Goal: Information Seeking & Learning: Learn about a topic

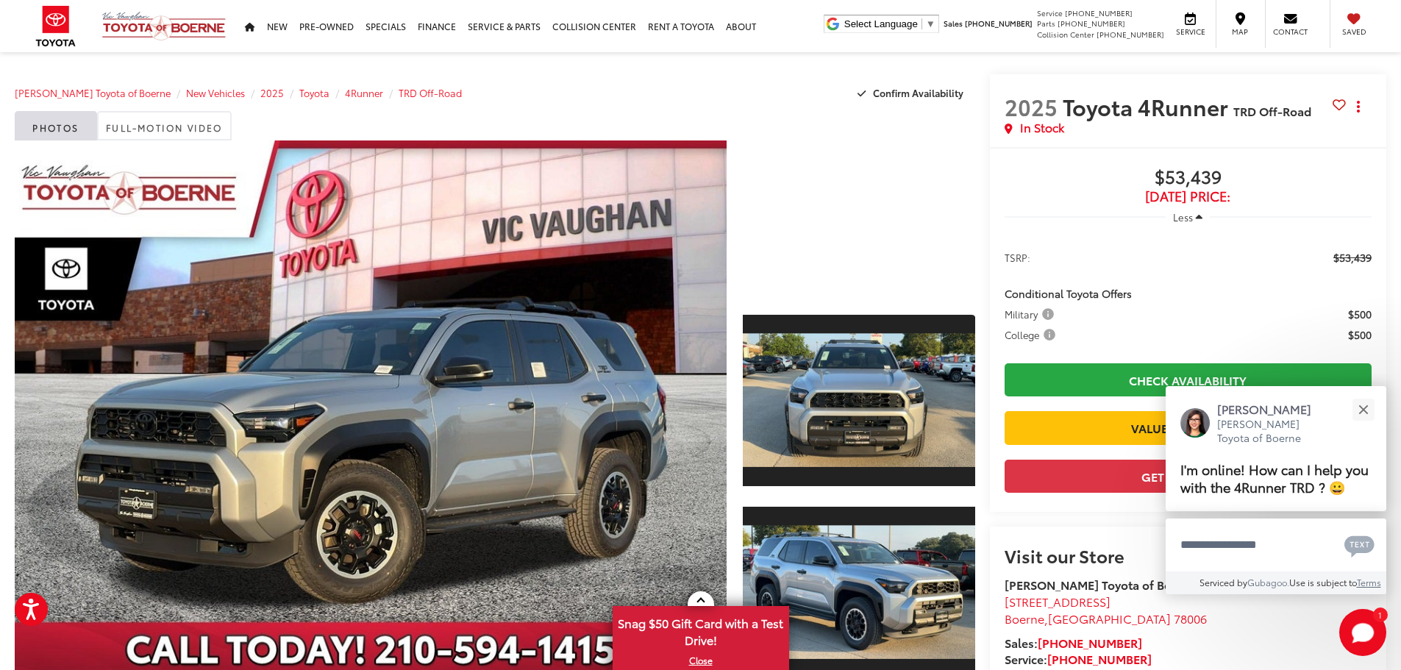
click at [857, 218] on div at bounding box center [859, 218] width 232 height 155
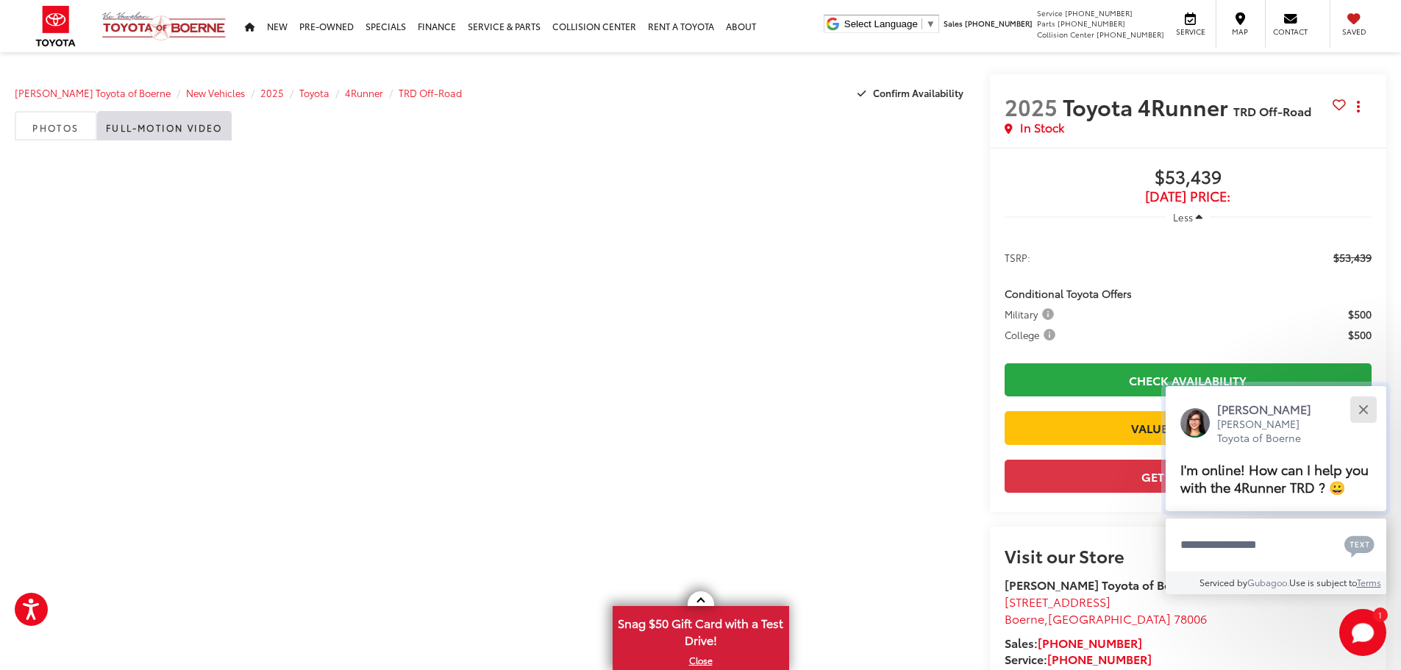
click at [1357, 407] on button "Close" at bounding box center [1364, 410] width 32 height 32
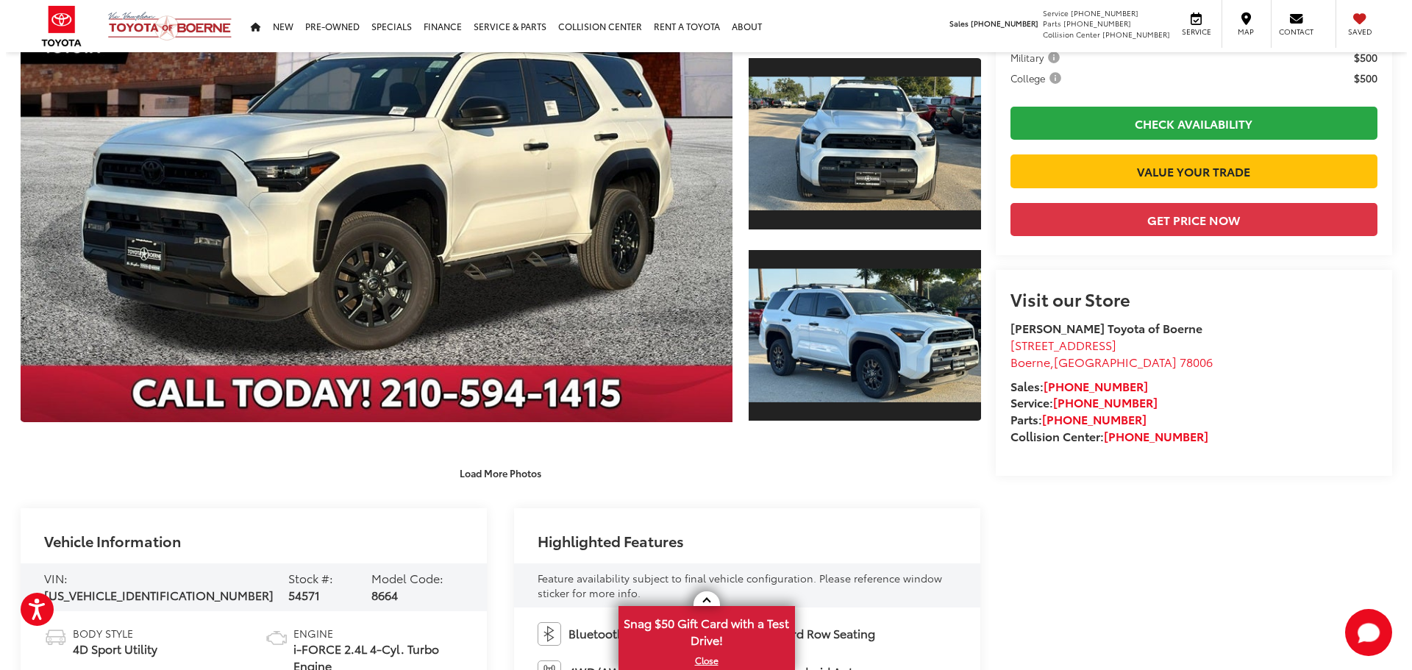
scroll to position [294, 0]
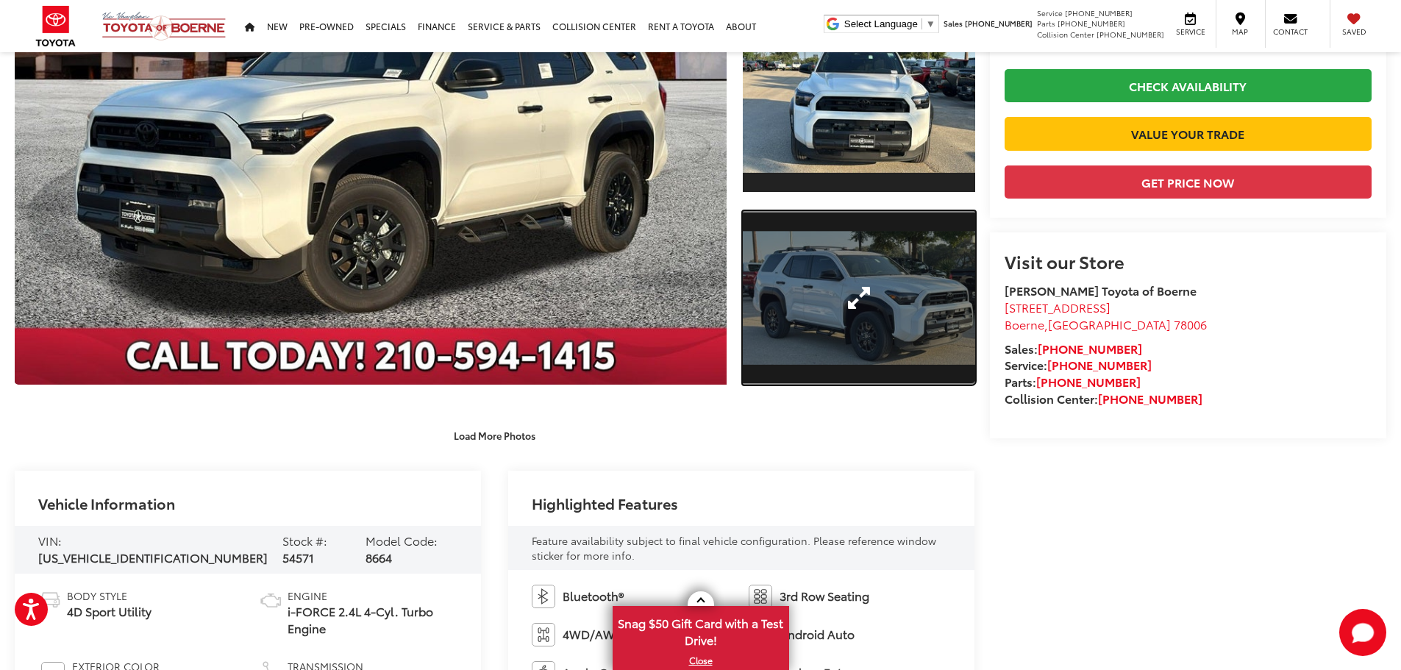
click at [853, 316] on link "Expand Photo 2" at bounding box center [859, 298] width 232 height 174
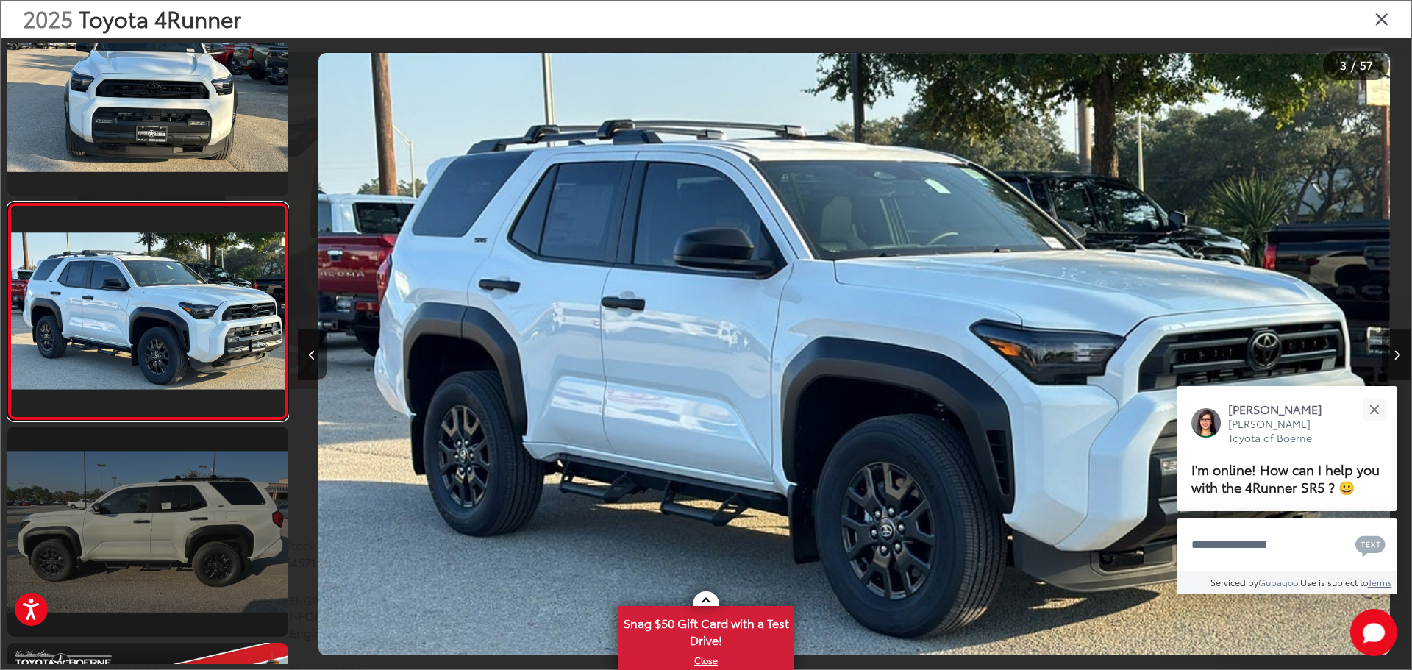
scroll to position [0, 0]
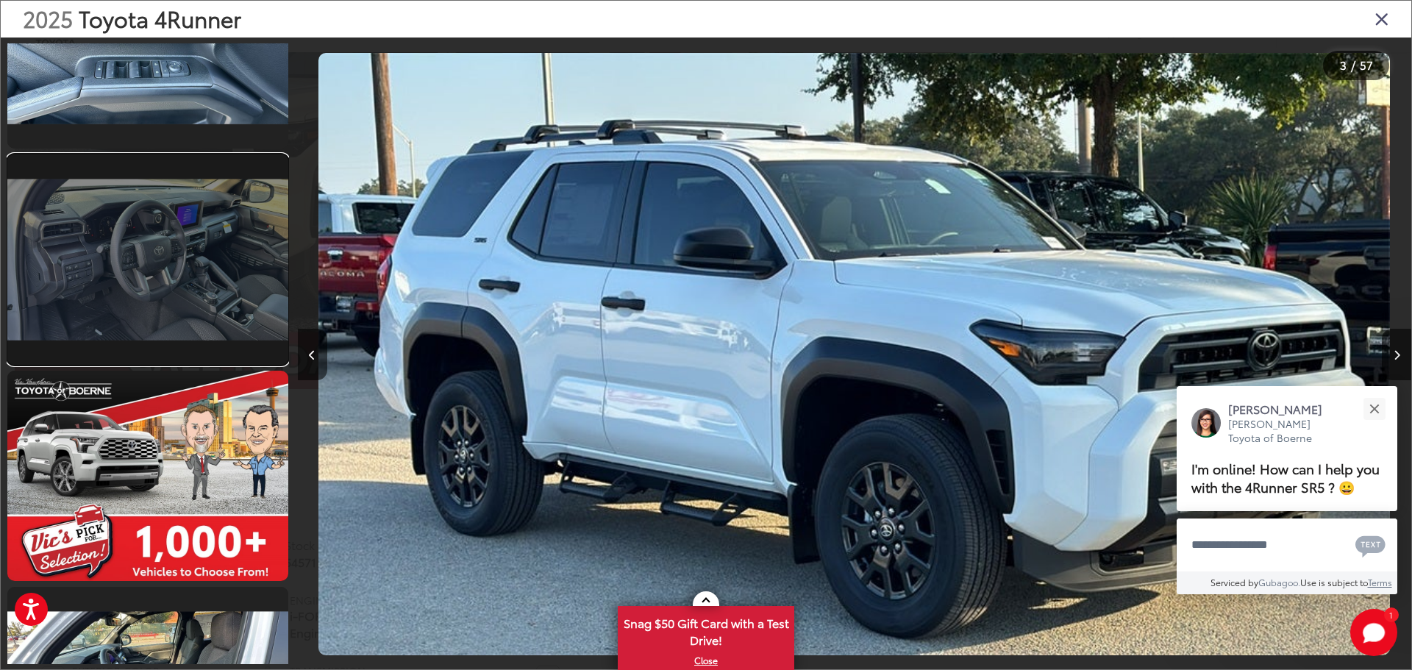
click at [182, 269] on link at bounding box center [147, 259] width 281 height 210
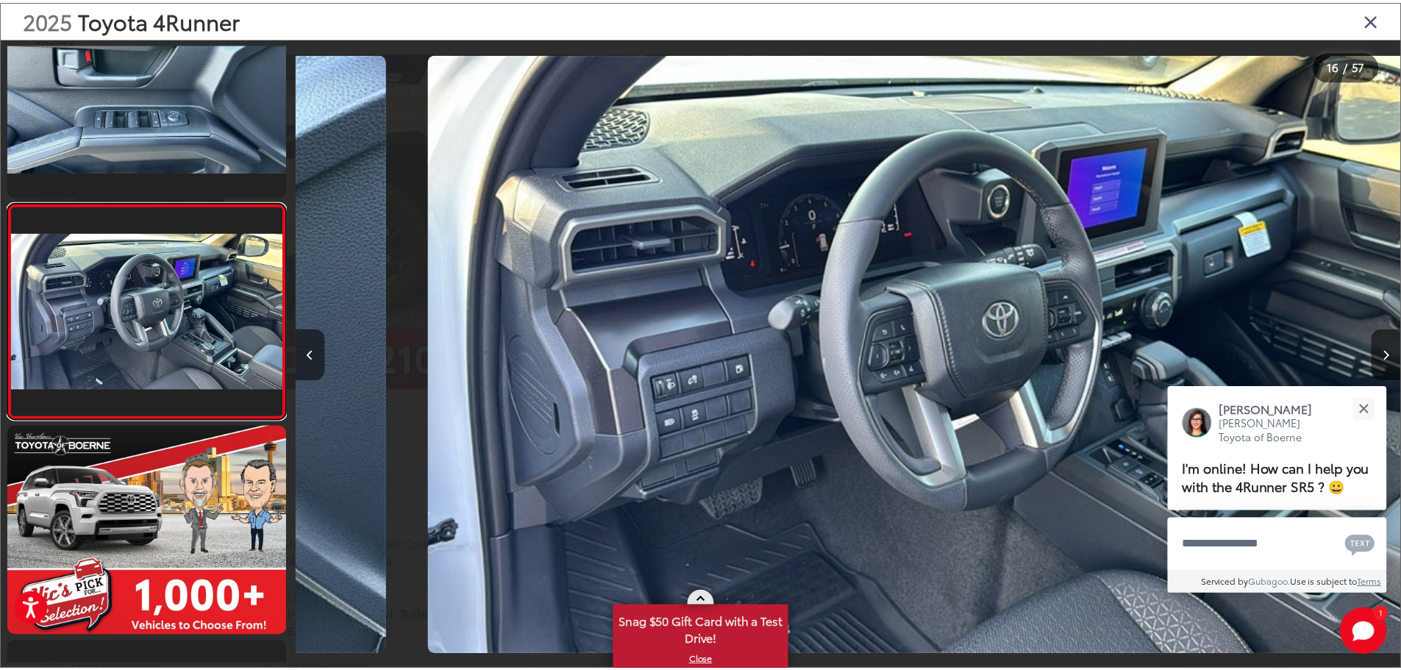
scroll to position [0, 16710]
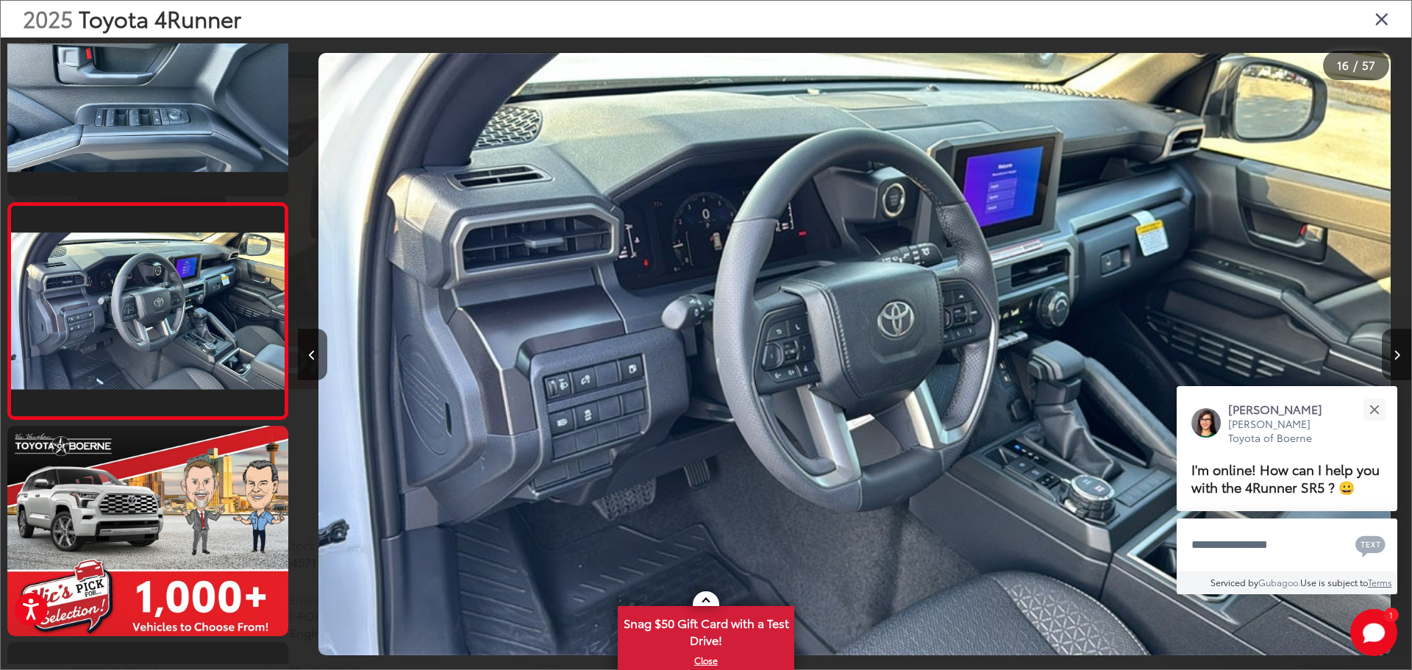
click at [1384, 15] on icon "Close gallery" at bounding box center [1382, 18] width 15 height 19
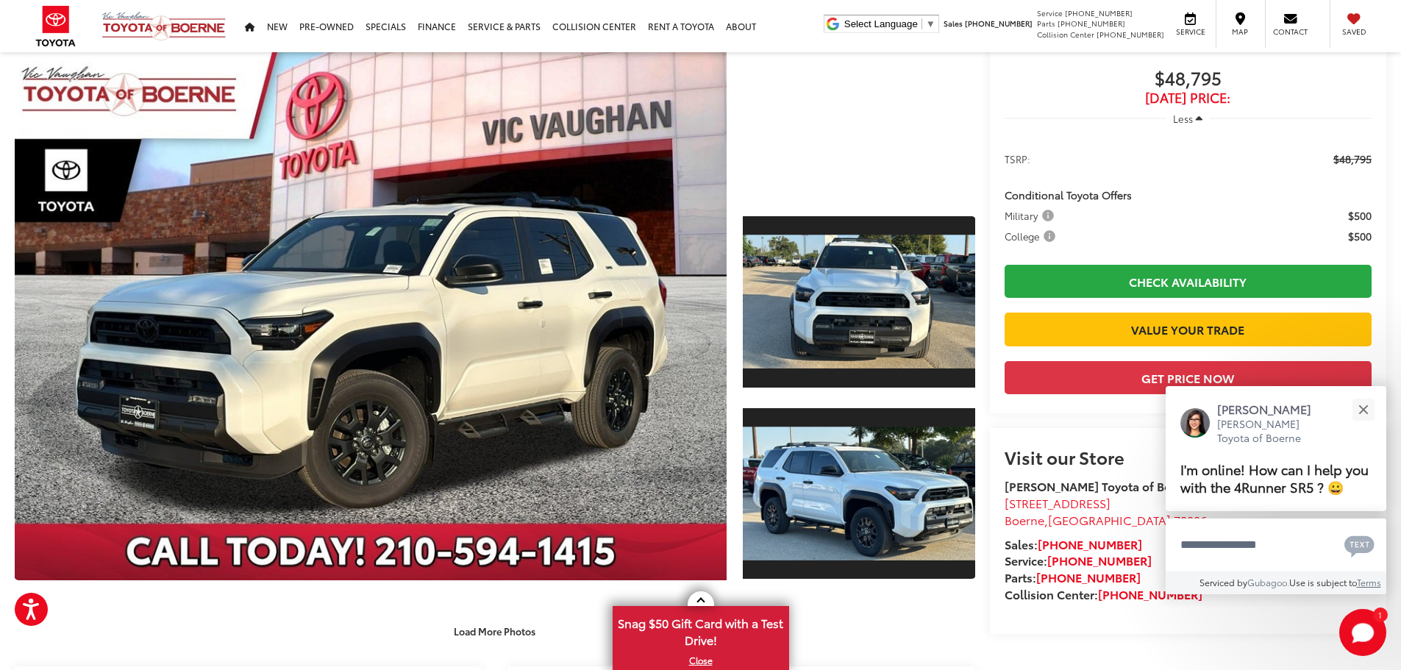
scroll to position [0, 0]
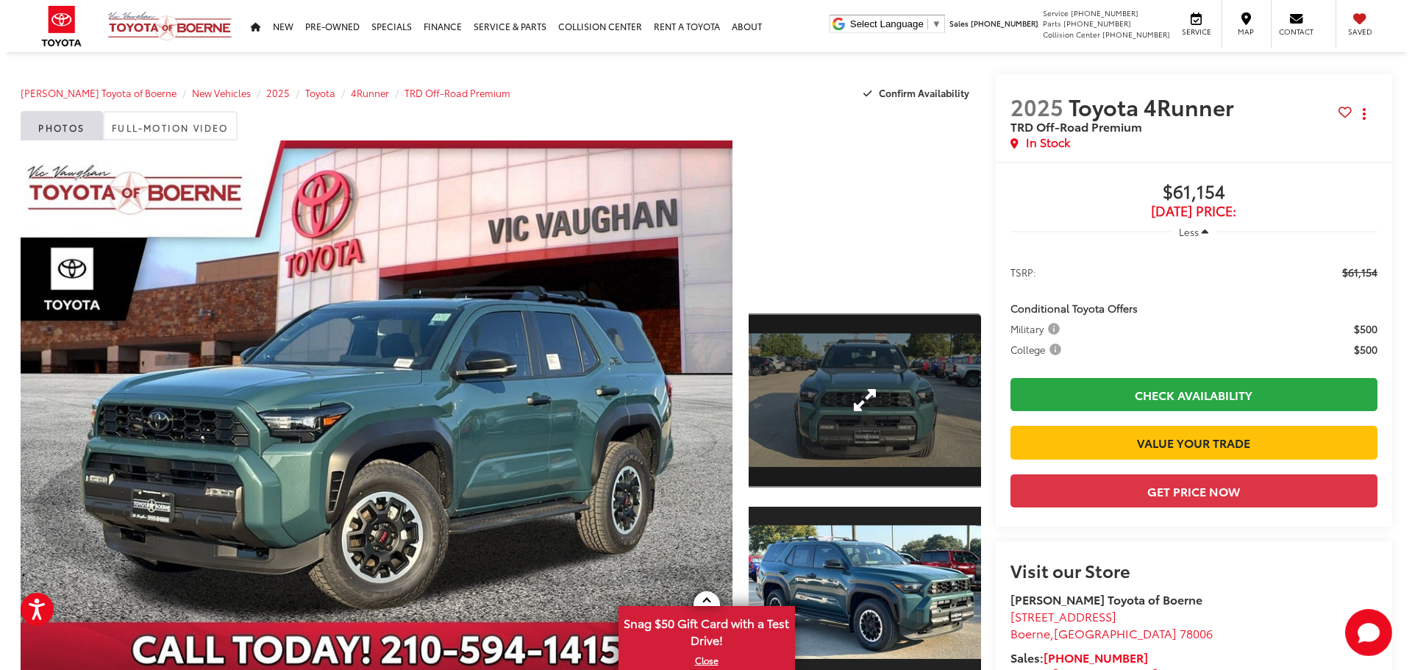
scroll to position [147, 0]
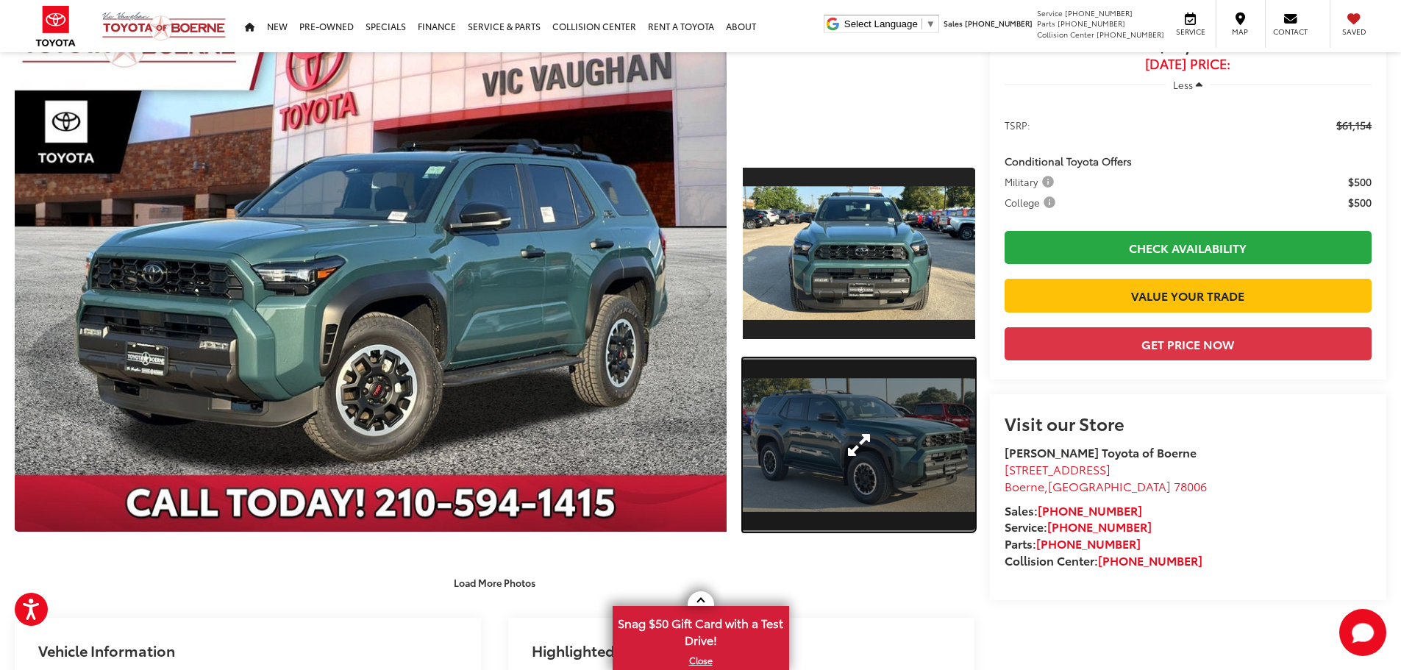
click at [859, 455] on link "Expand Photo 2" at bounding box center [859, 445] width 232 height 174
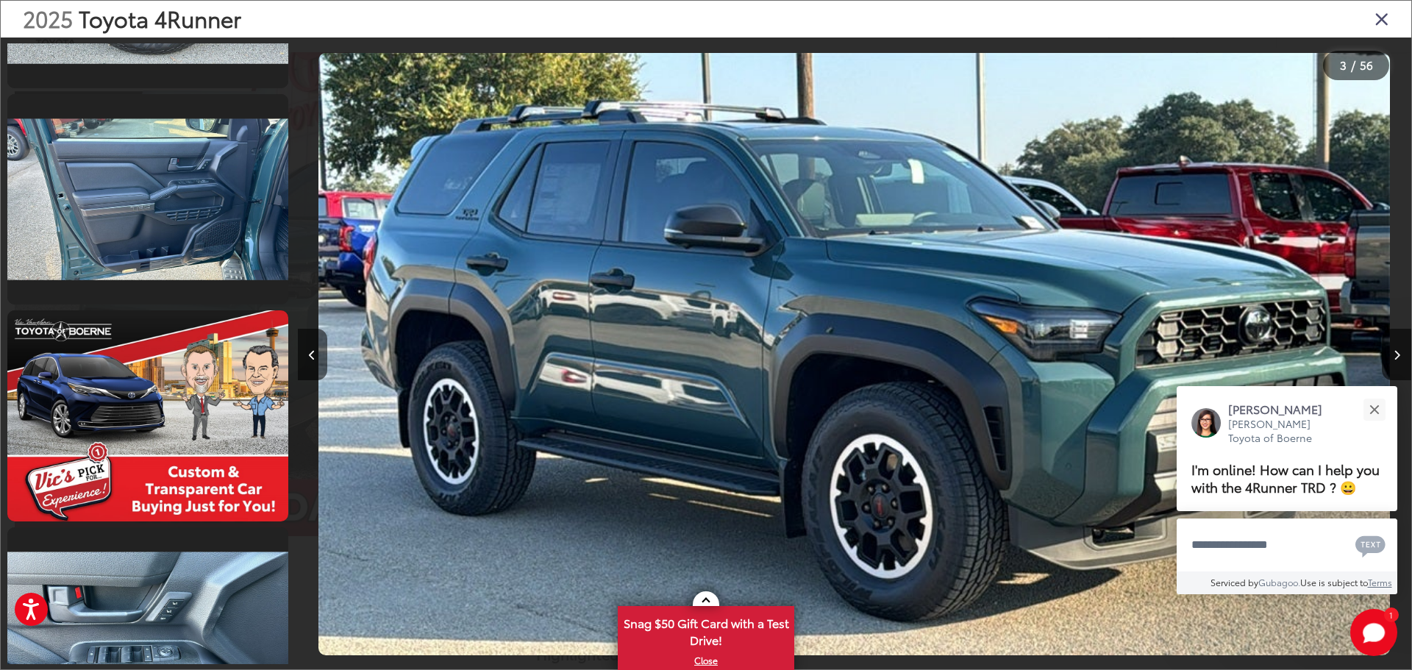
scroll to position [2555, 0]
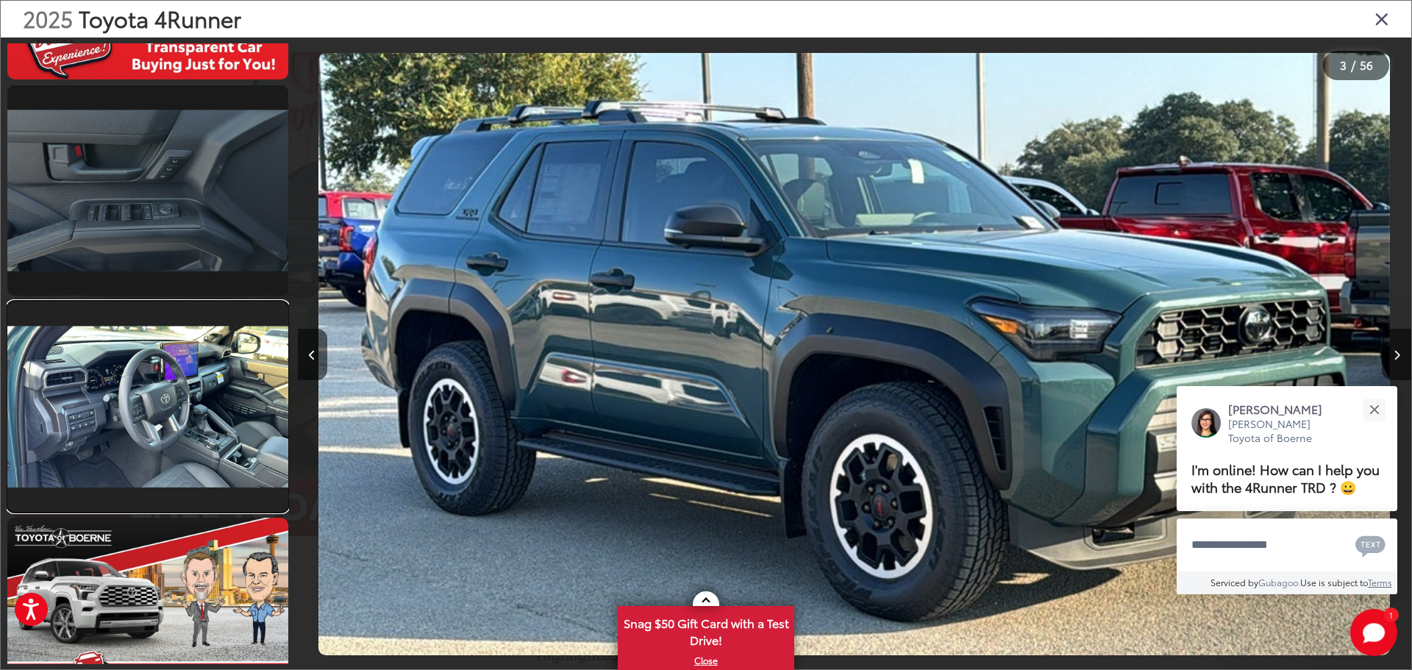
click at [223, 346] on link at bounding box center [147, 407] width 281 height 210
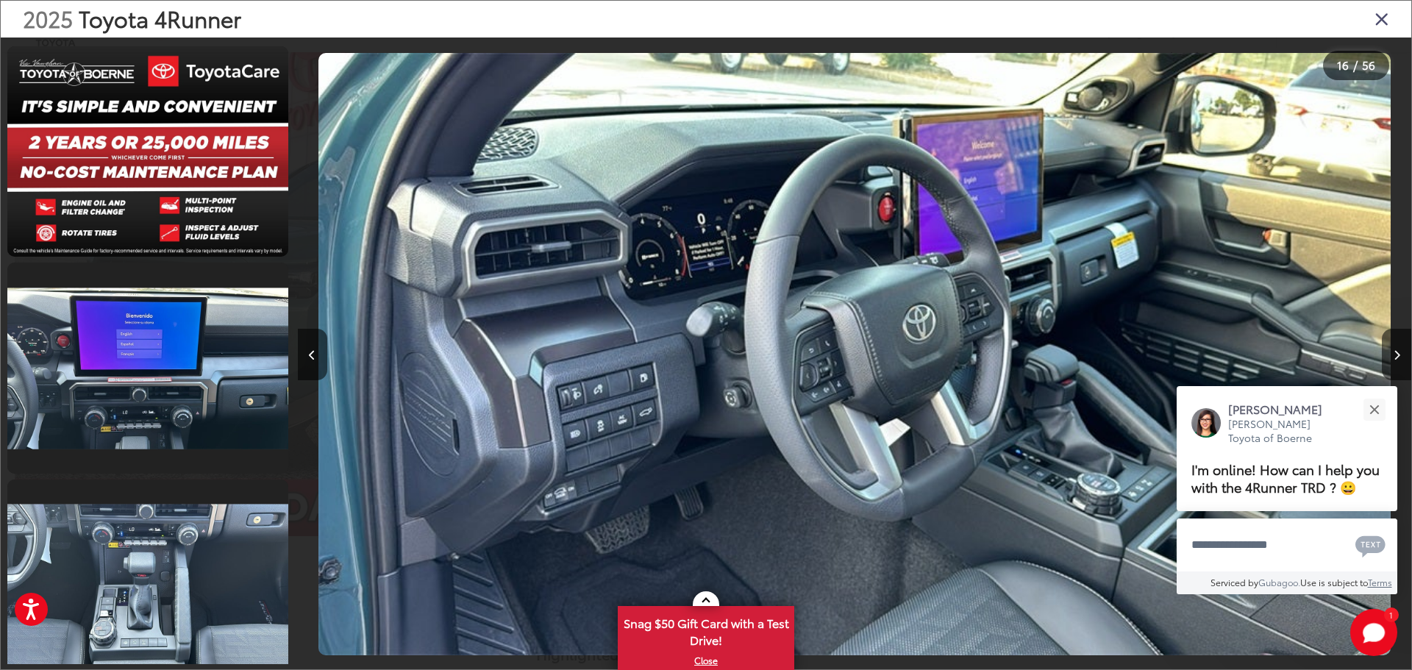
scroll to position [6104, 0]
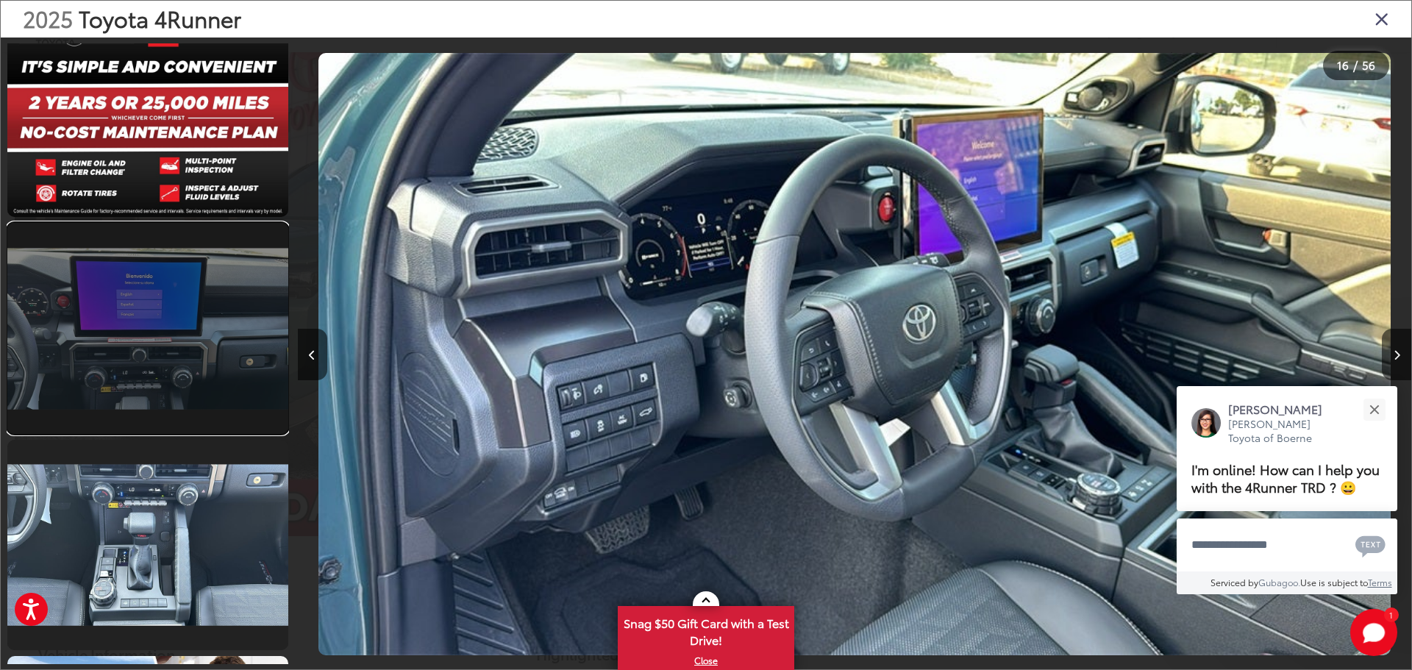
click at [157, 323] on link at bounding box center [147, 328] width 281 height 210
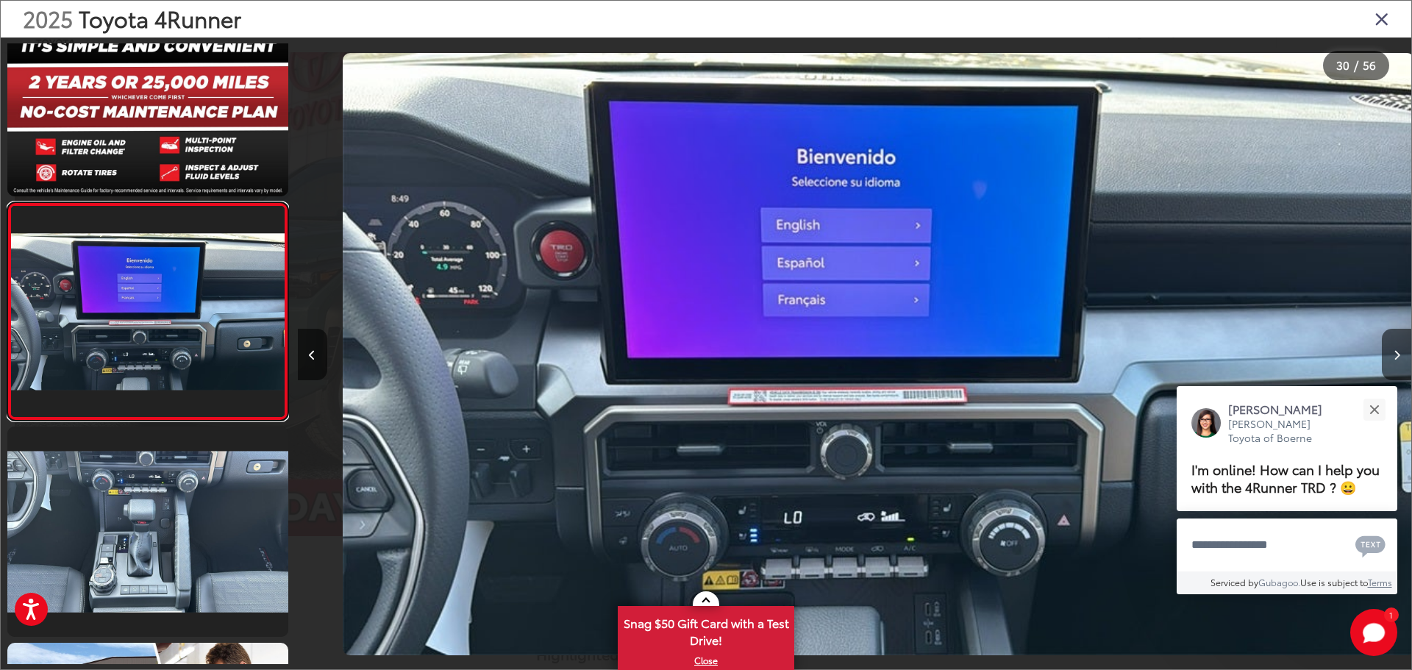
scroll to position [0, 32307]
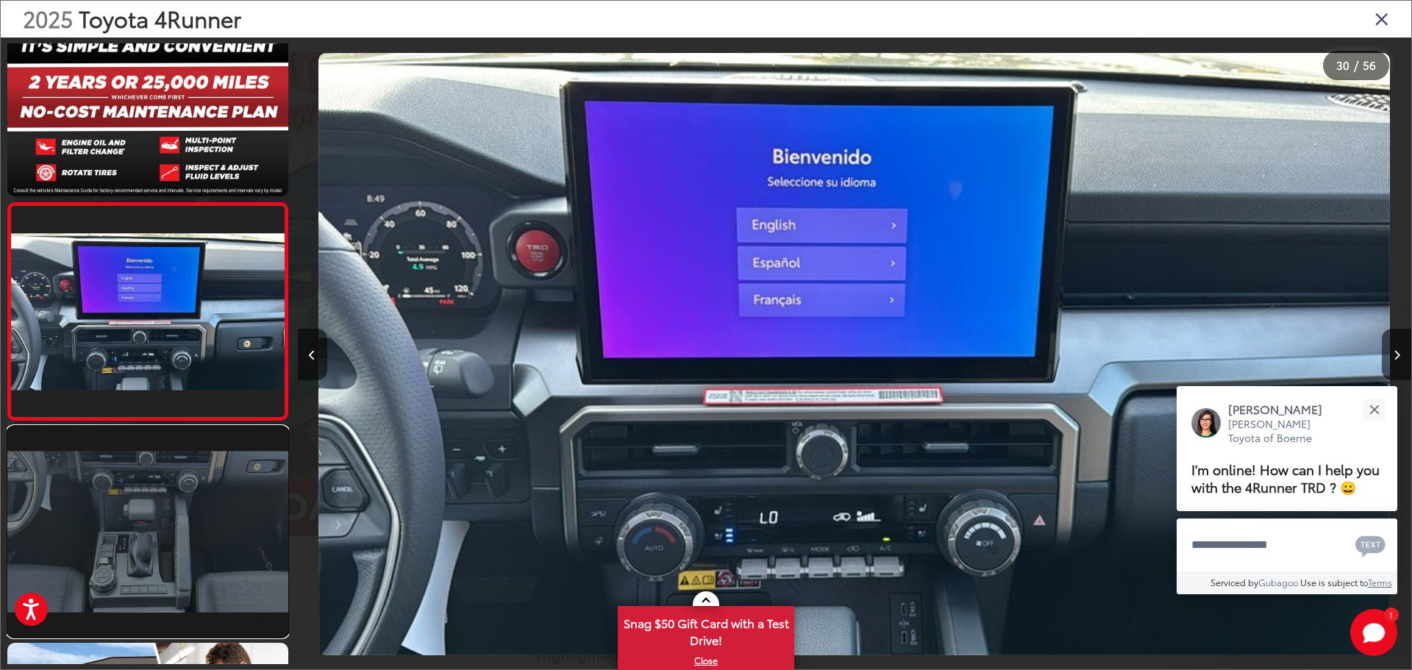
click at [193, 517] on link at bounding box center [147, 532] width 281 height 210
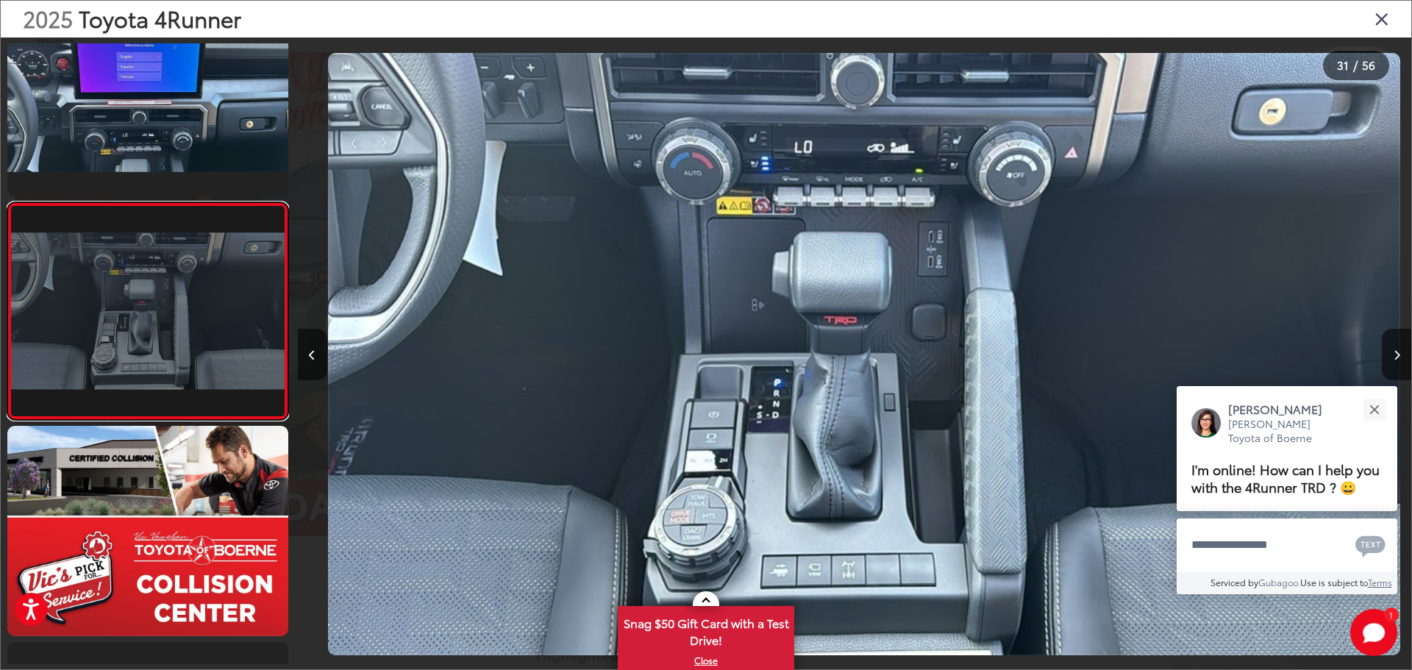
scroll to position [0, 0]
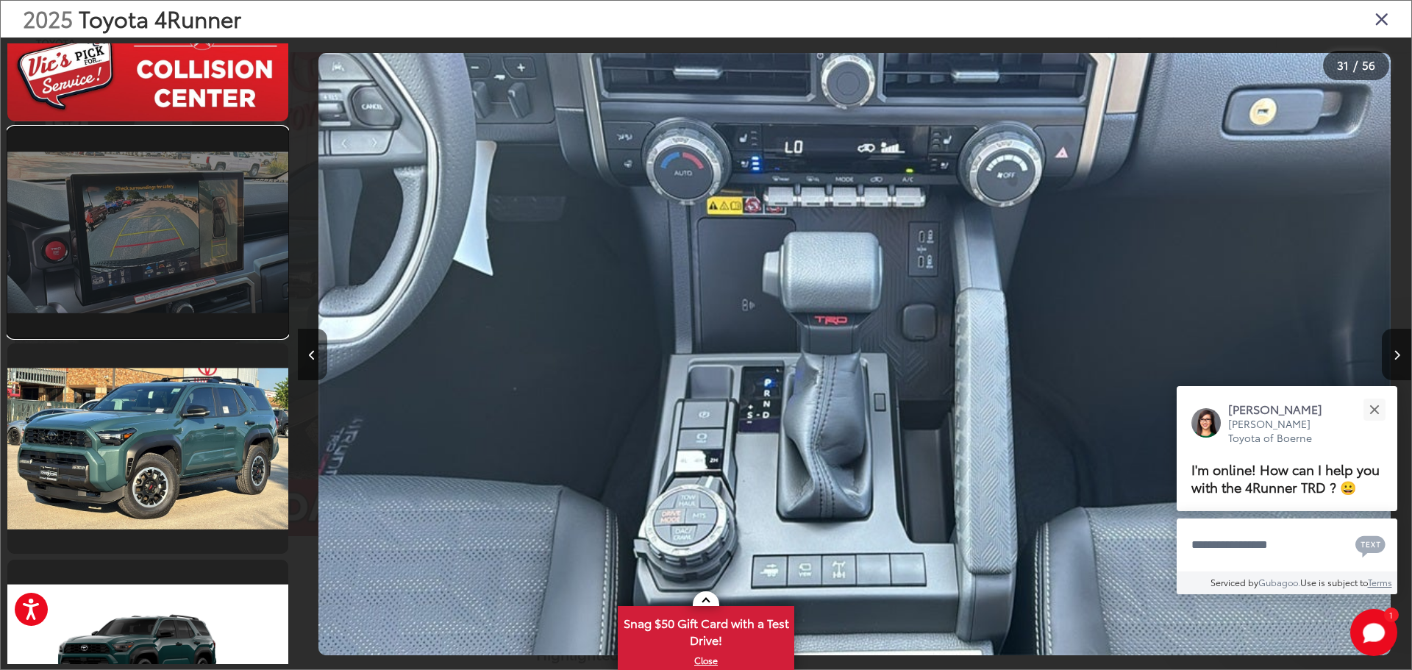
click at [205, 186] on link at bounding box center [147, 232] width 281 height 210
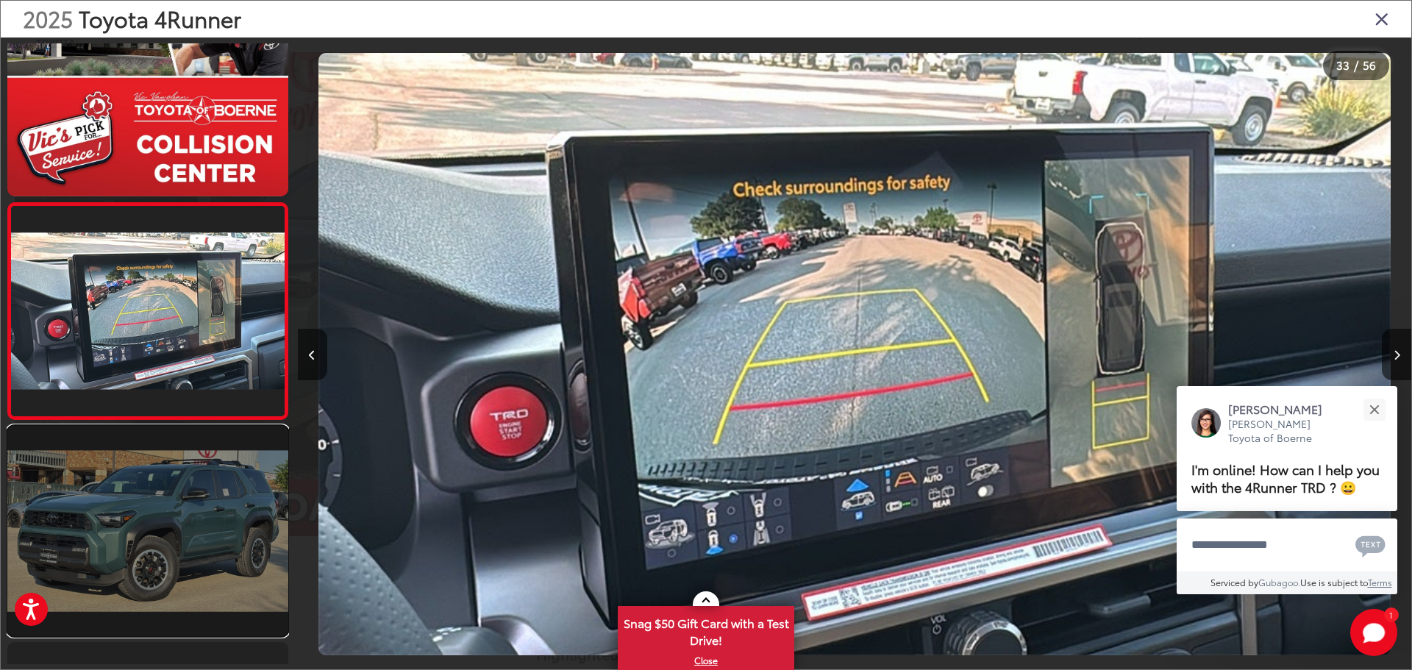
click at [222, 530] on link at bounding box center [147, 531] width 281 height 210
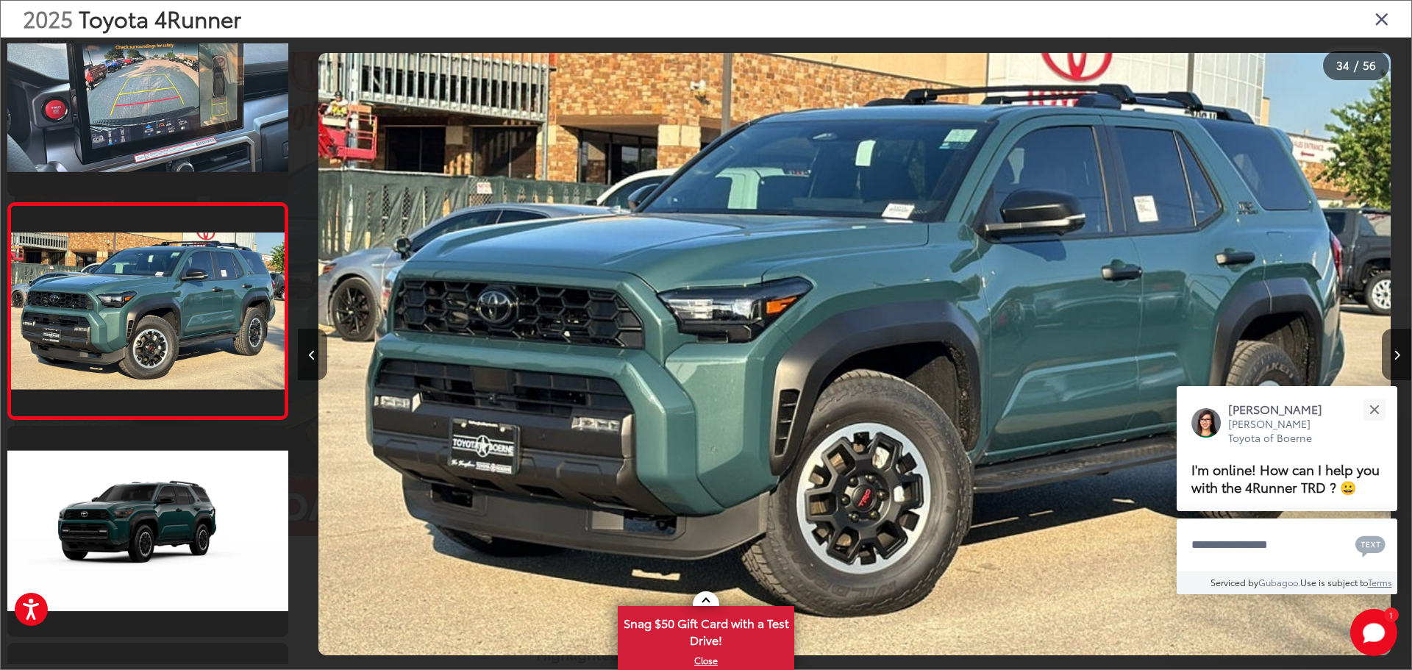
click at [1381, 14] on icon "Close gallery" at bounding box center [1382, 18] width 15 height 19
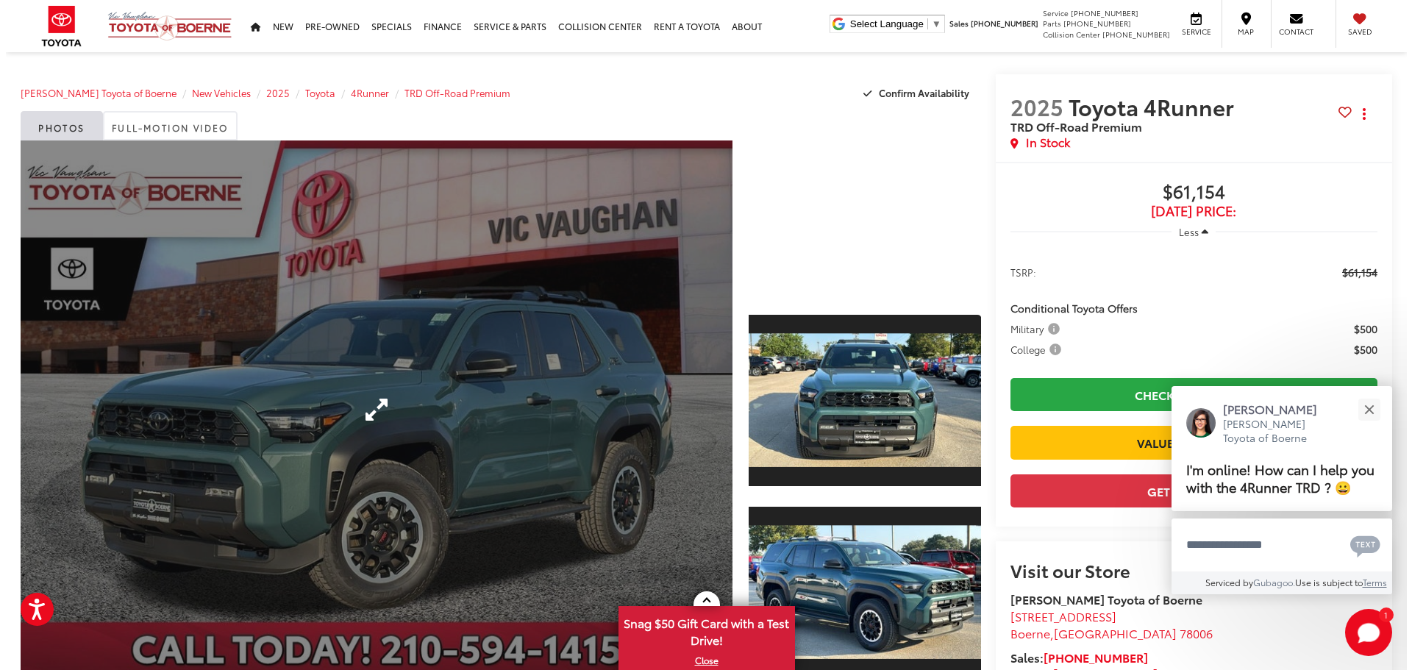
scroll to position [147, 0]
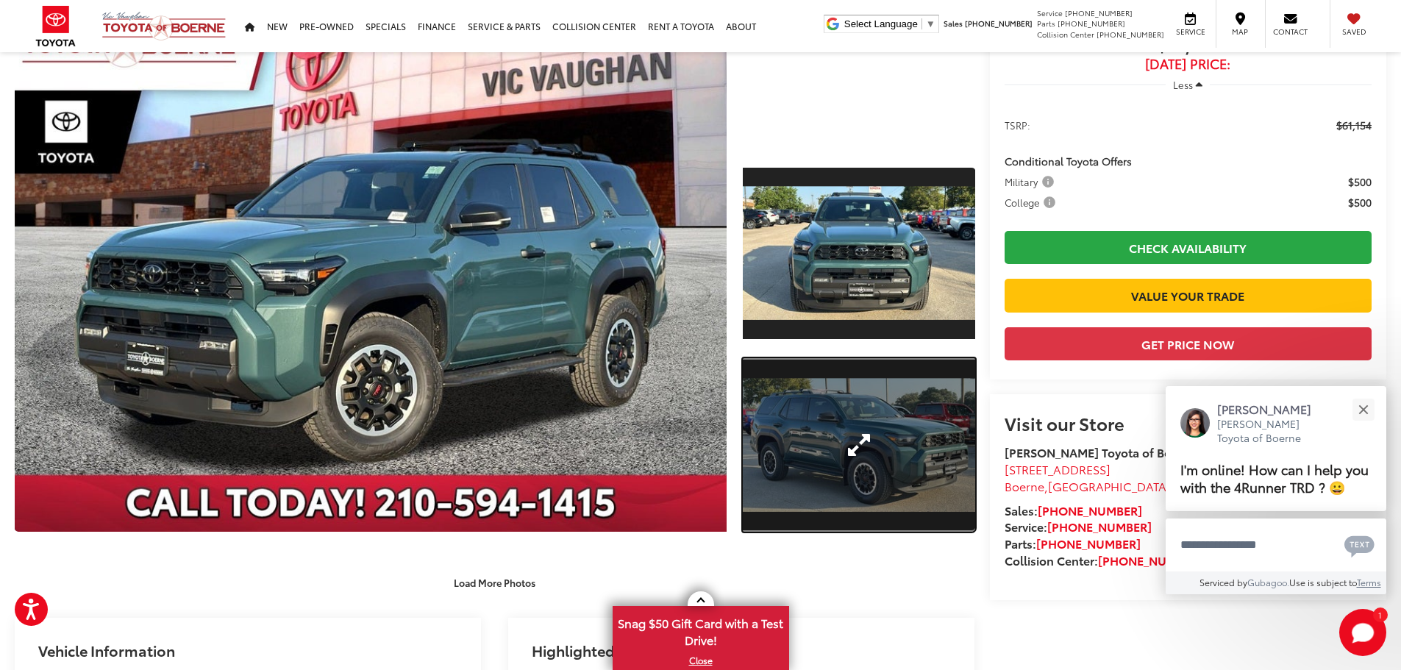
click at [853, 437] on link "Expand Photo 2" at bounding box center [859, 445] width 232 height 174
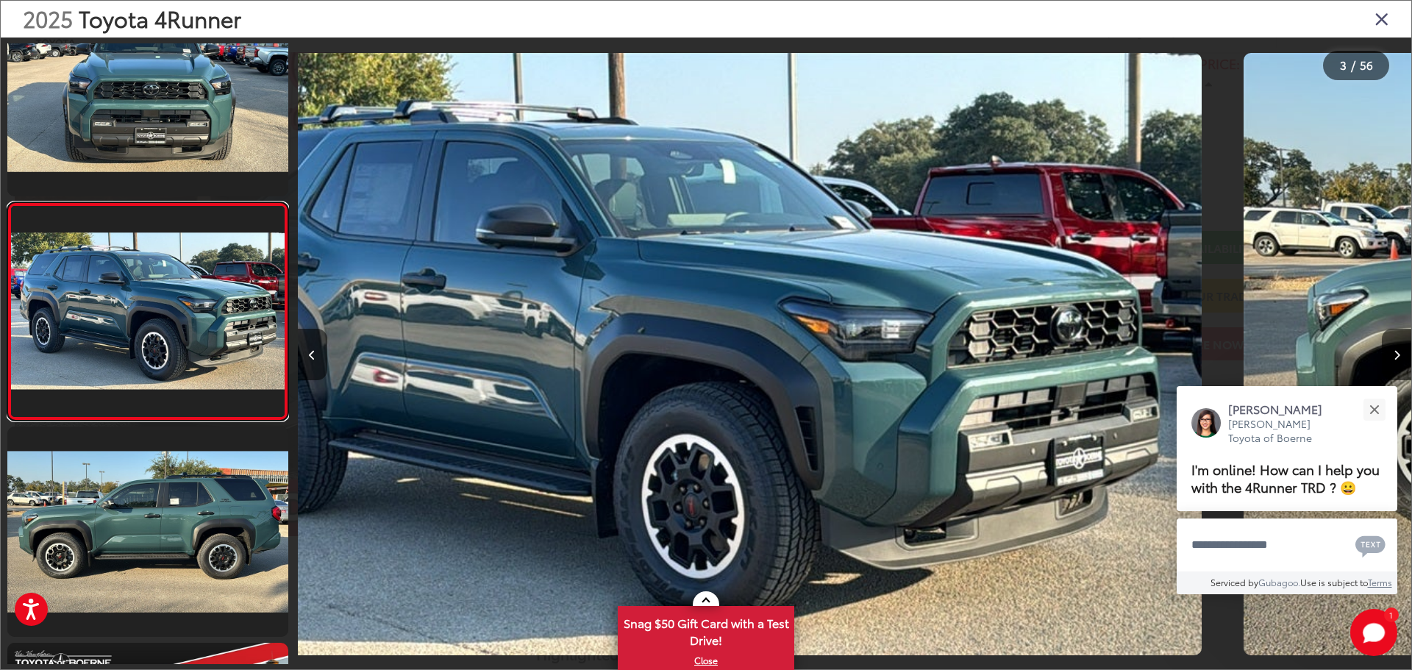
scroll to position [0, 2228]
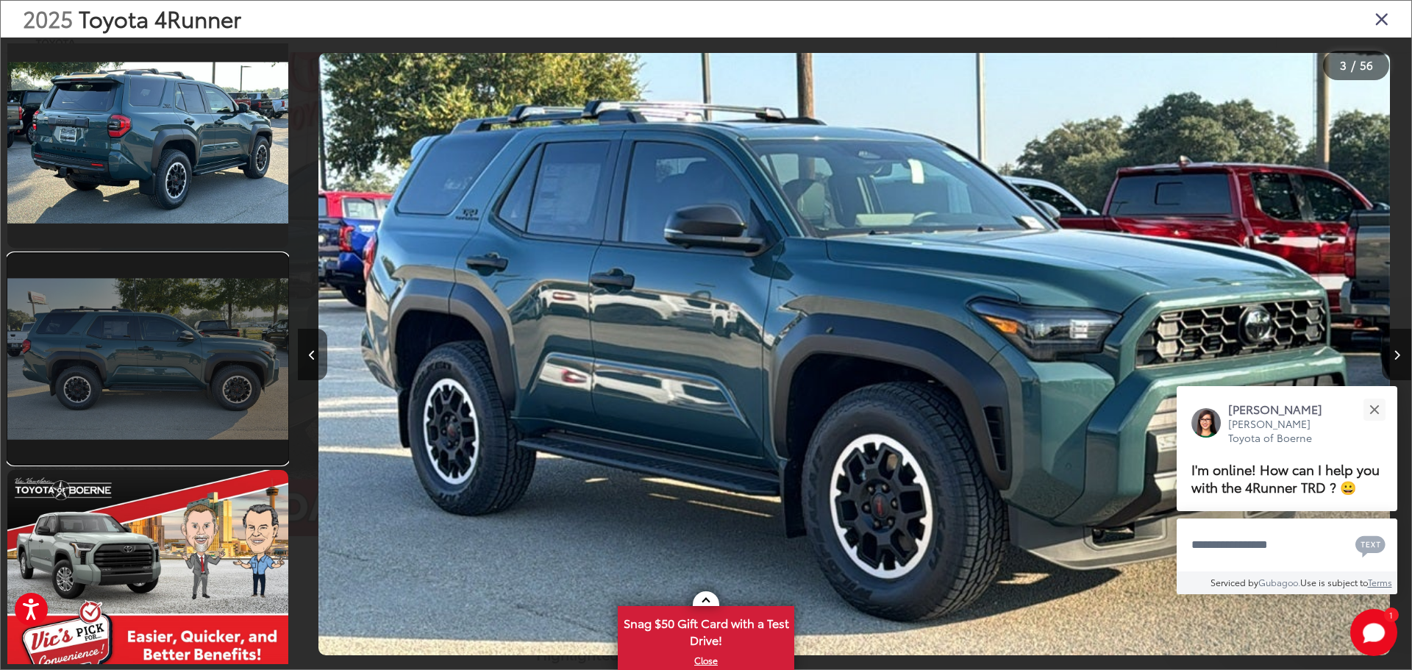
click at [114, 400] on link at bounding box center [147, 359] width 281 height 210
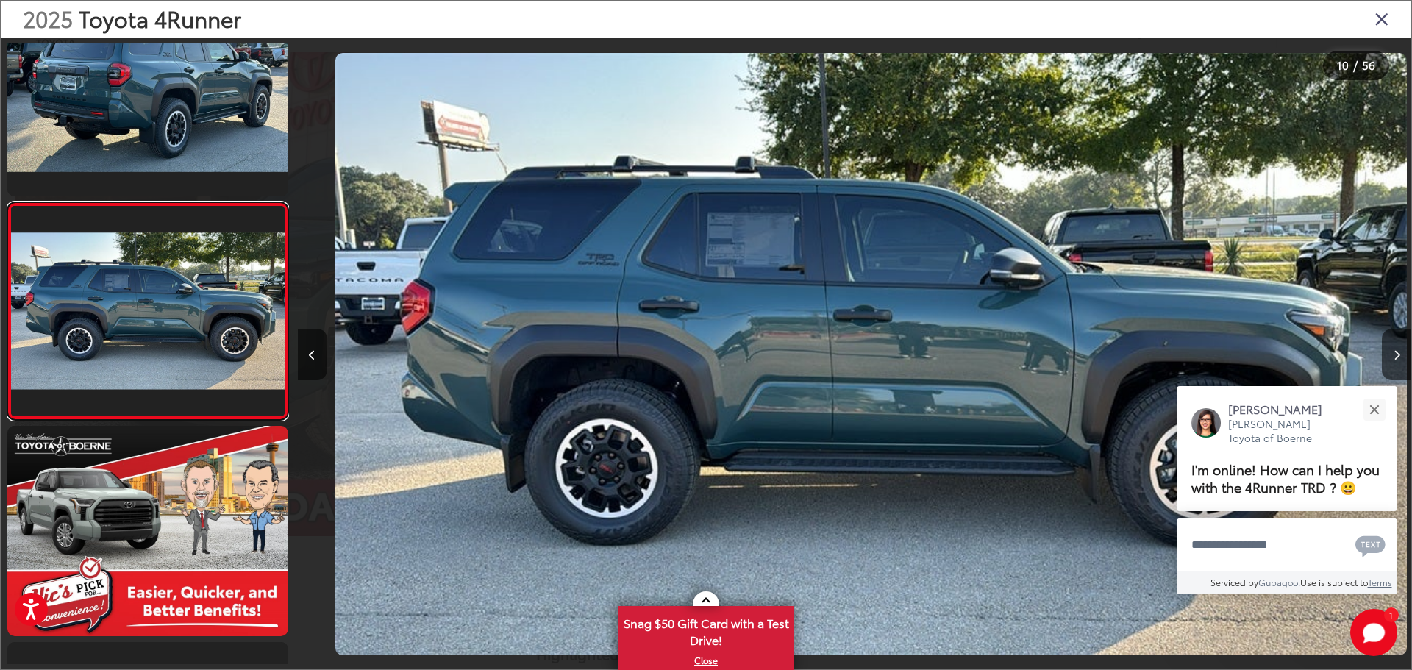
scroll to position [0, 10026]
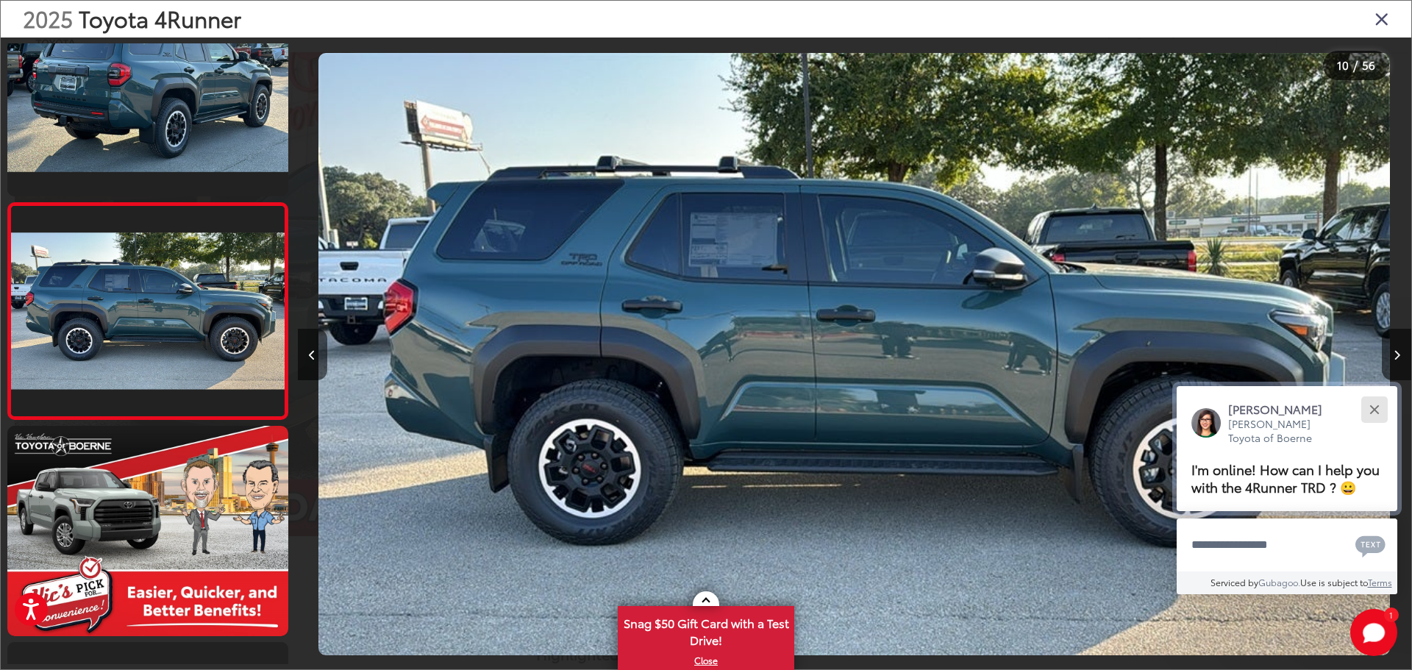
click at [1373, 405] on button "Close" at bounding box center [1375, 410] width 32 height 32
